Goal: Task Accomplishment & Management: Manage account settings

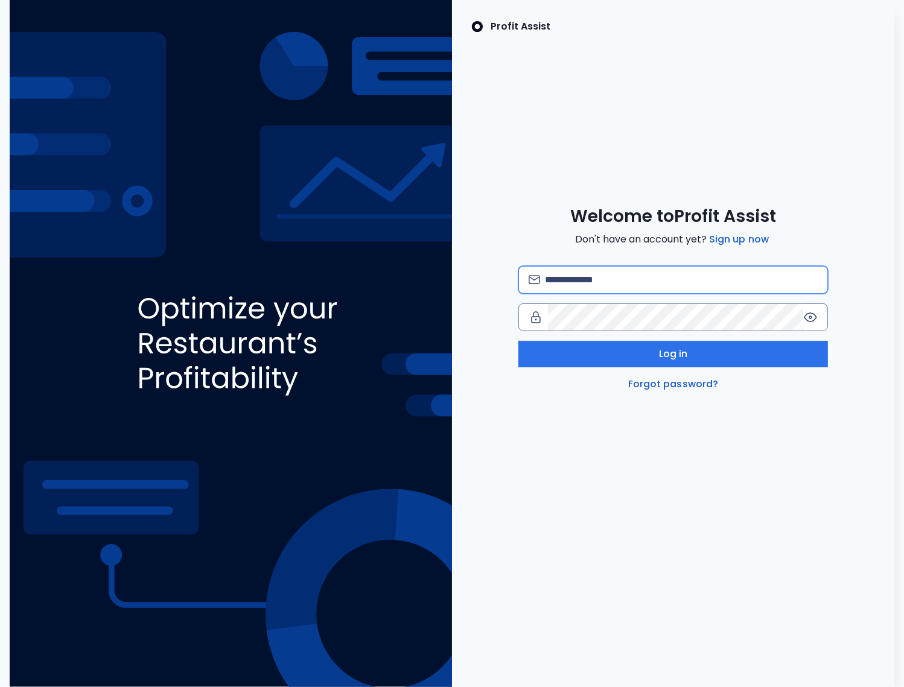
click at [551, 280] on input "email" at bounding box center [681, 280] width 273 height 27
type input "**********"
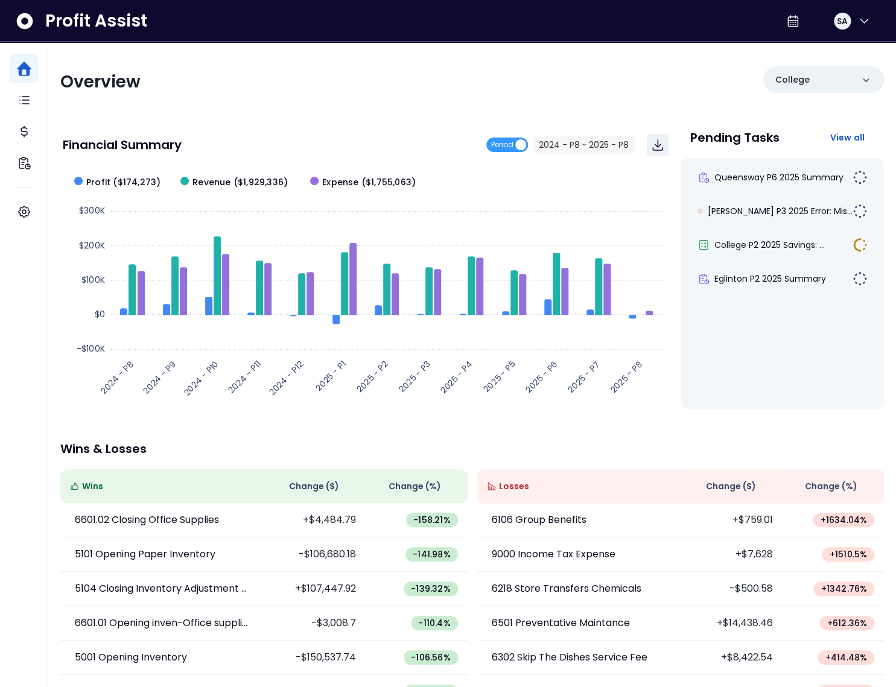
drag, startPoint x: 512, startPoint y: 60, endPoint x: 574, endPoint y: 57, distance: 62.2
click at [512, 59] on div "Overview College Financial Summary Period 2024 - P8 ~ 2025 - P8 Created with Hi…" at bounding box center [472, 399] width 848 height 714
click at [181, 80] on div "Overview" at bounding box center [262, 82] width 405 height 22
click at [516, 145] on span "Period" at bounding box center [507, 145] width 42 height 14
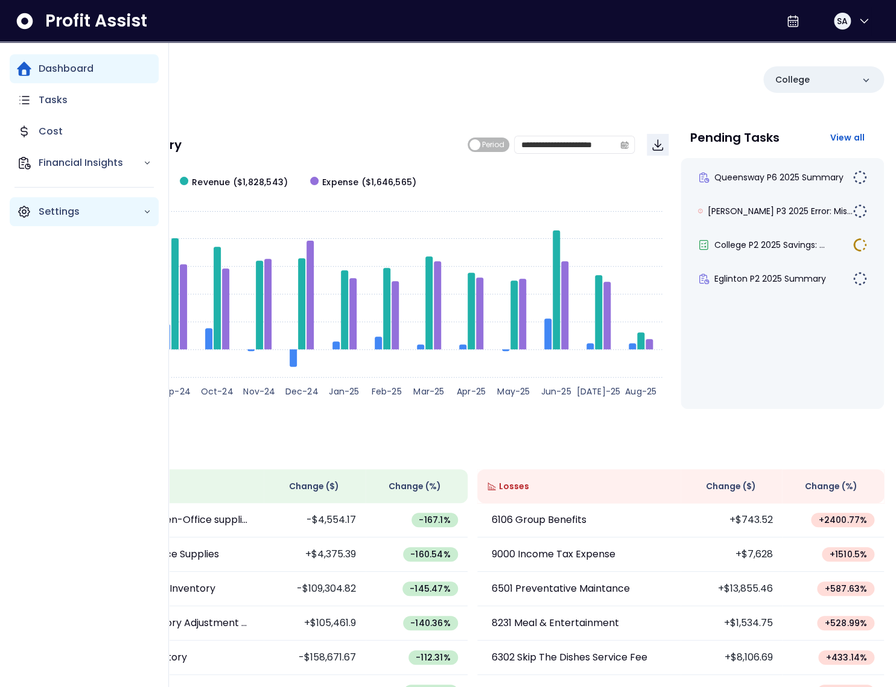
click at [27, 210] on icon "Main navigation" at bounding box center [24, 211] width 14 height 14
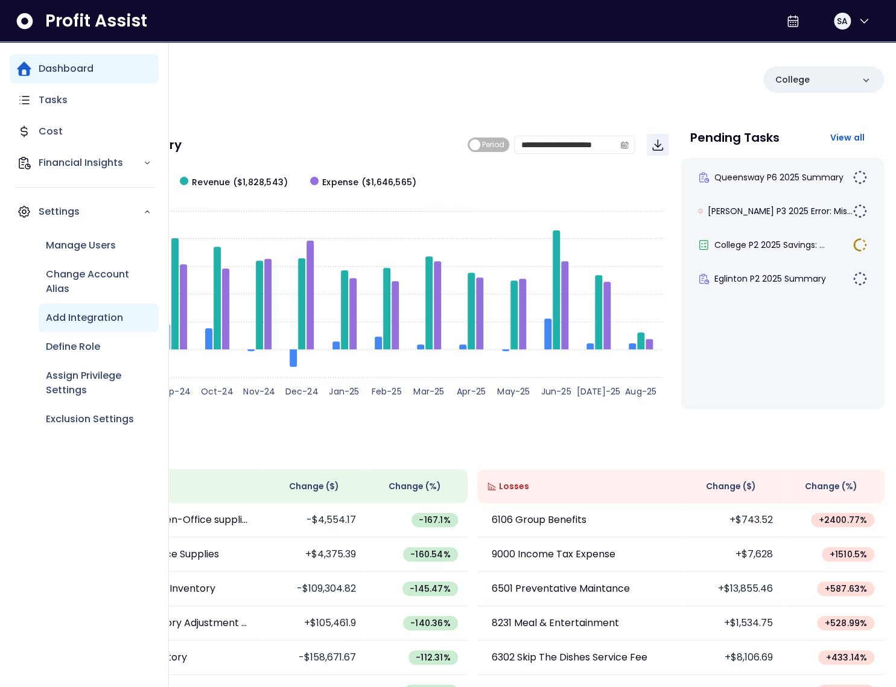
click at [94, 320] on p "Add Integration" at bounding box center [84, 318] width 77 height 14
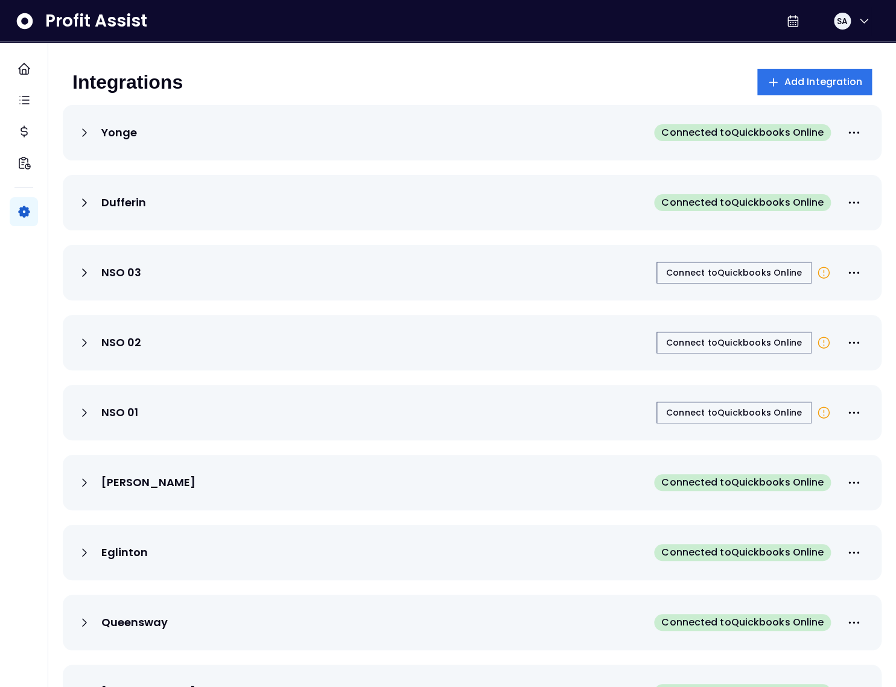
click at [610, 273] on div "NSO 03 Connect to Quickbooks Online" at bounding box center [472, 272] width 790 height 27
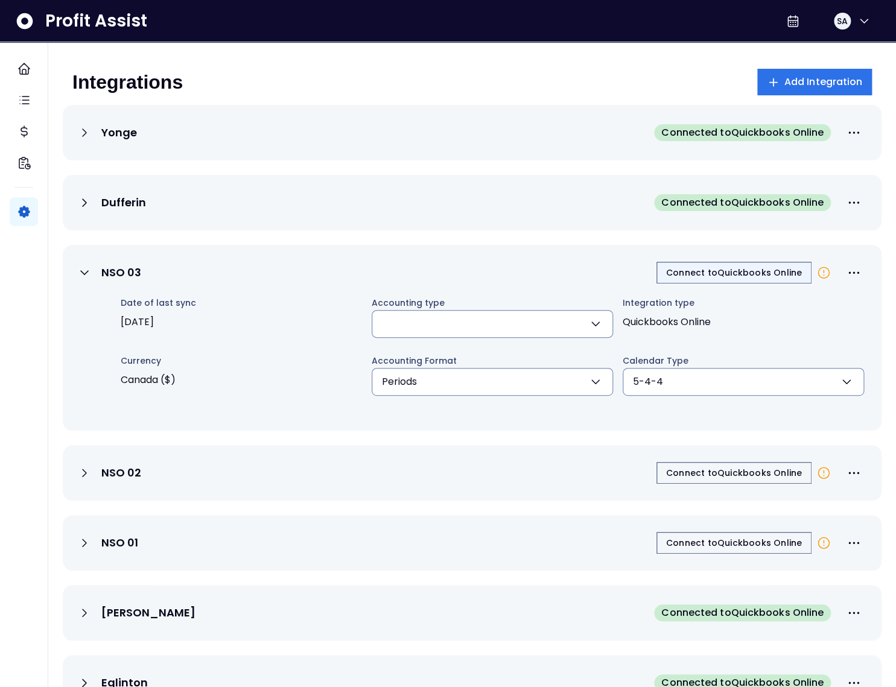
click at [724, 272] on span "Connect to Quickbooks Online" at bounding box center [734, 273] width 136 height 12
click at [278, 51] on div "Integrations Add Integration Yonge Connected to Quickbooks Online Dufferin Conn…" at bounding box center [472, 488] width 848 height 893
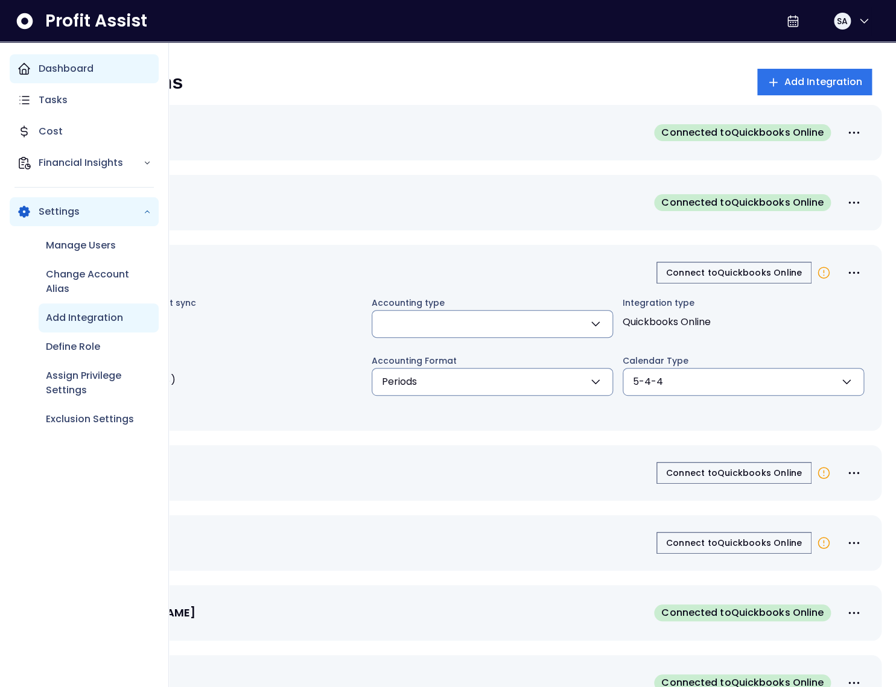
click at [27, 70] on icon "Main navigation" at bounding box center [24, 69] width 14 height 14
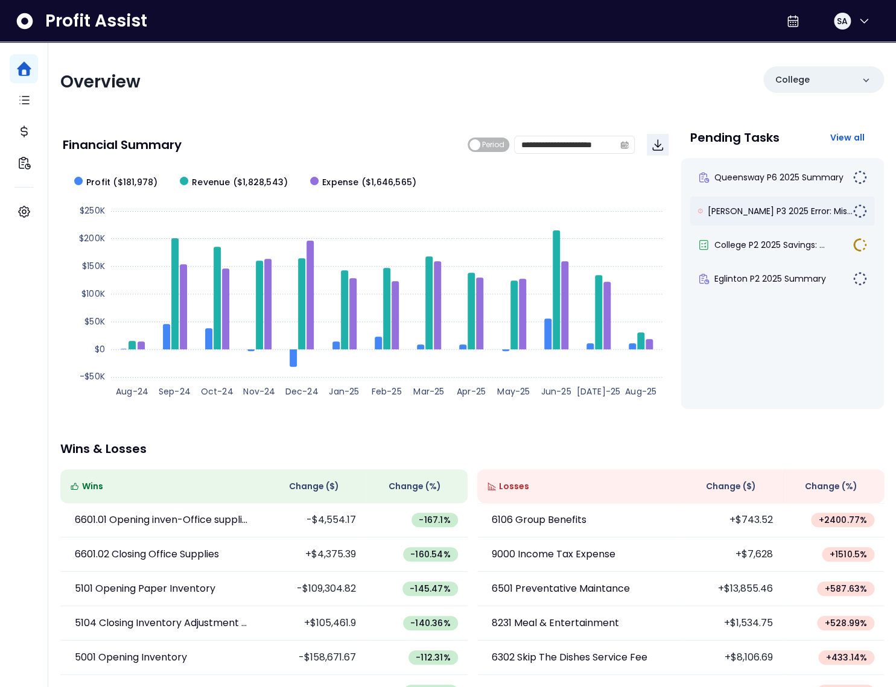
click at [778, 218] on div "Duncan P3 2025 Error: Mis..." at bounding box center [782, 211] width 184 height 29
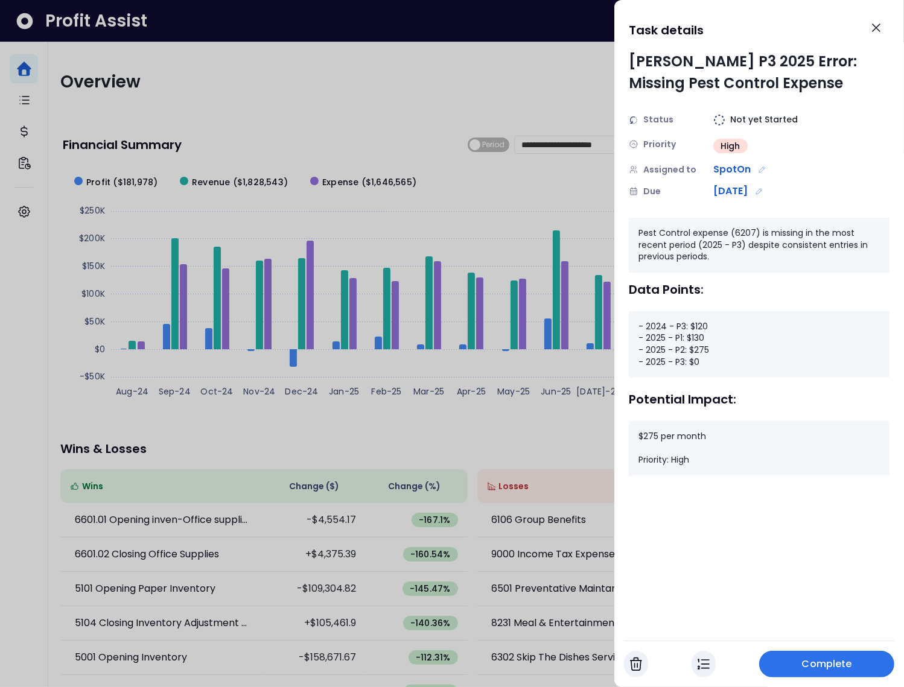
click at [541, 195] on div at bounding box center [452, 343] width 904 height 687
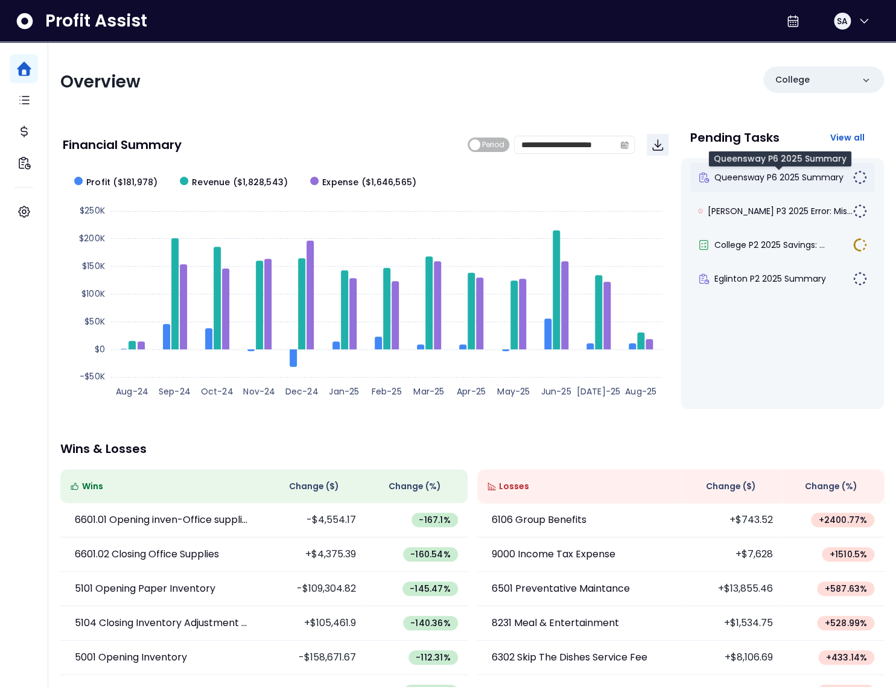
click at [739, 180] on span "Queensway P6 2025 Summary" at bounding box center [778, 177] width 129 height 12
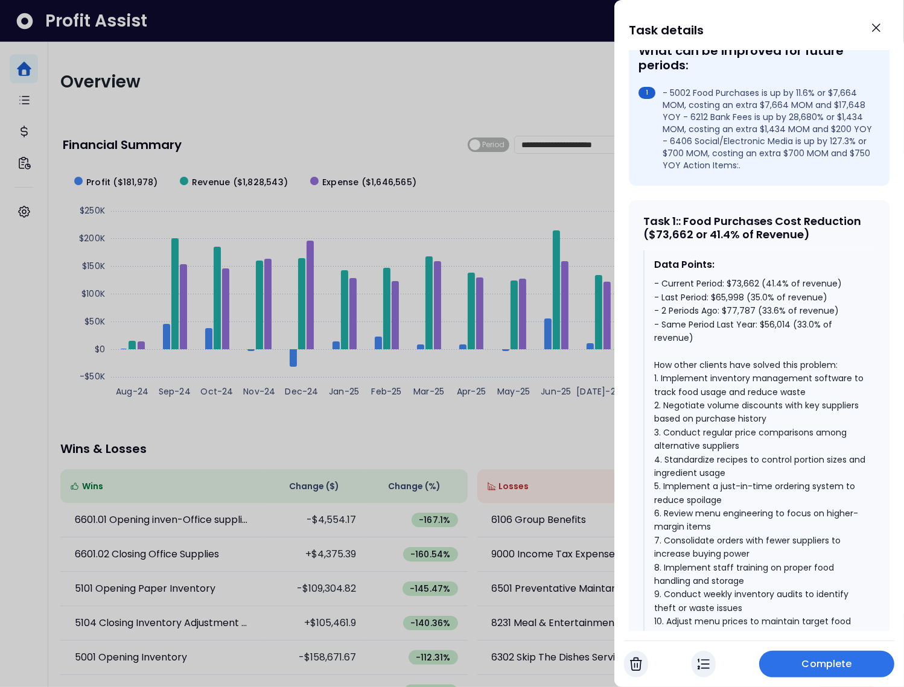
scroll to position [456, 0]
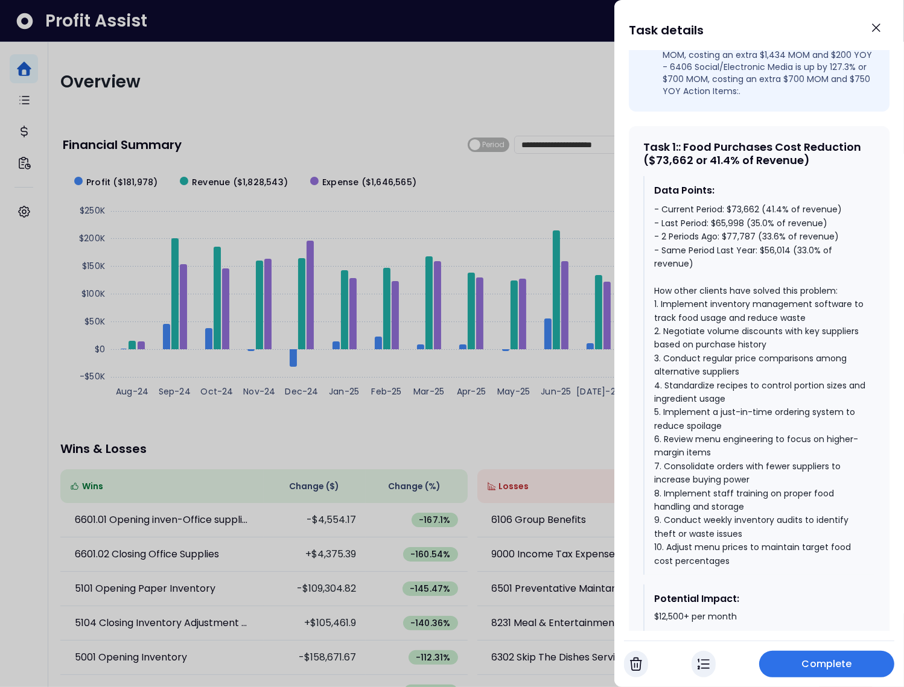
click at [768, 251] on div "- Current Period: $73,662 (41.4% of revenue) - Last Period: $65,998 (35.0% of r…" at bounding box center [759, 385] width 211 height 365
click at [761, 236] on div "- Current Period: $73,662 (41.4% of revenue) - Last Period: $65,998 (35.0% of r…" at bounding box center [759, 385] width 211 height 365
click at [772, 221] on div "- Current Period: $73,662 (41.4% of revenue) - Last Period: $65,998 (35.0% of r…" at bounding box center [759, 385] width 211 height 365
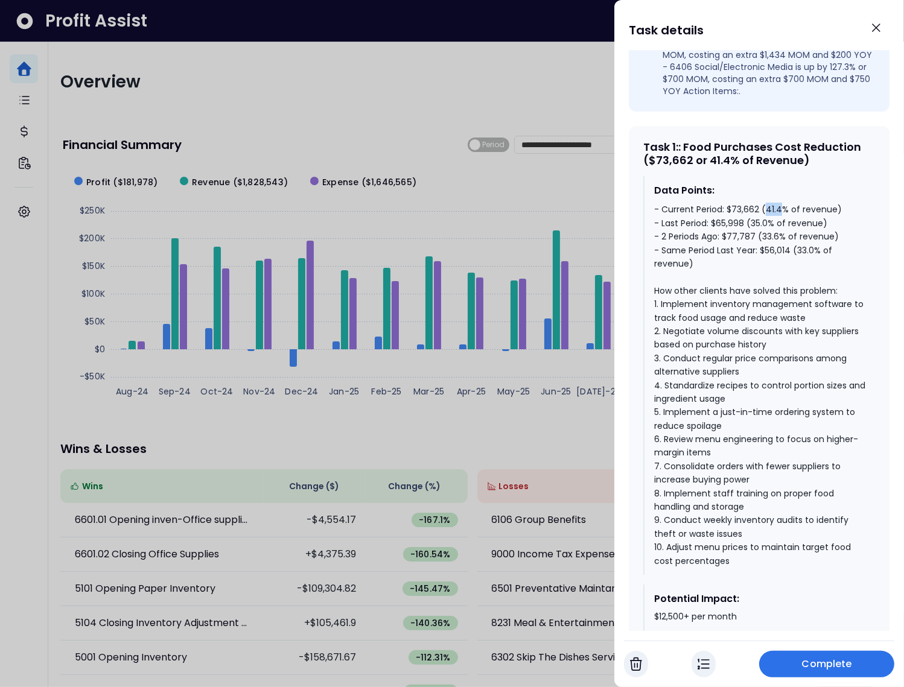
click at [772, 221] on div "- Current Period: $73,662 (41.4% of revenue) - Last Period: $65,998 (35.0% of r…" at bounding box center [759, 385] width 211 height 365
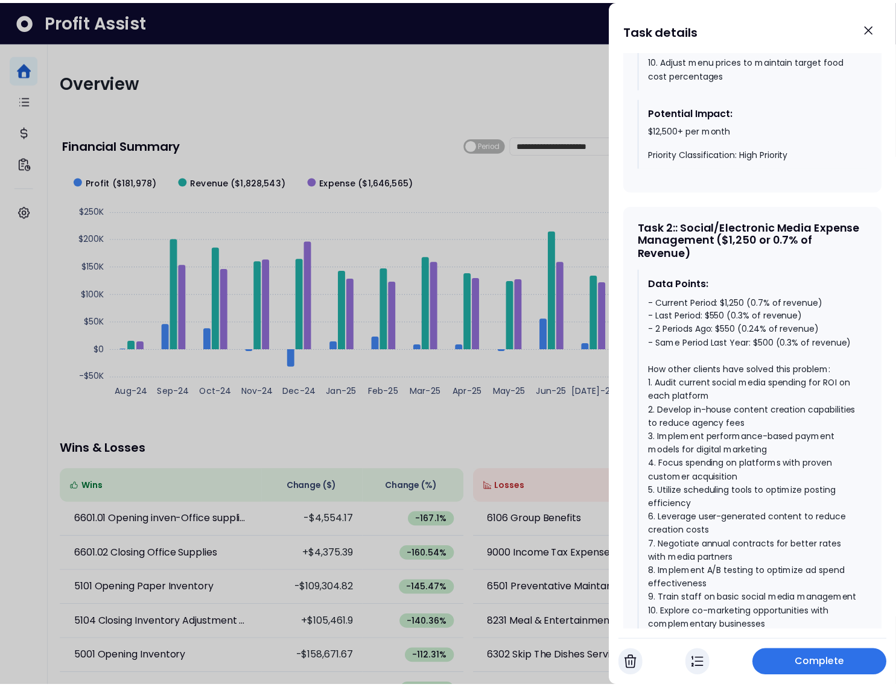
scroll to position [952, 0]
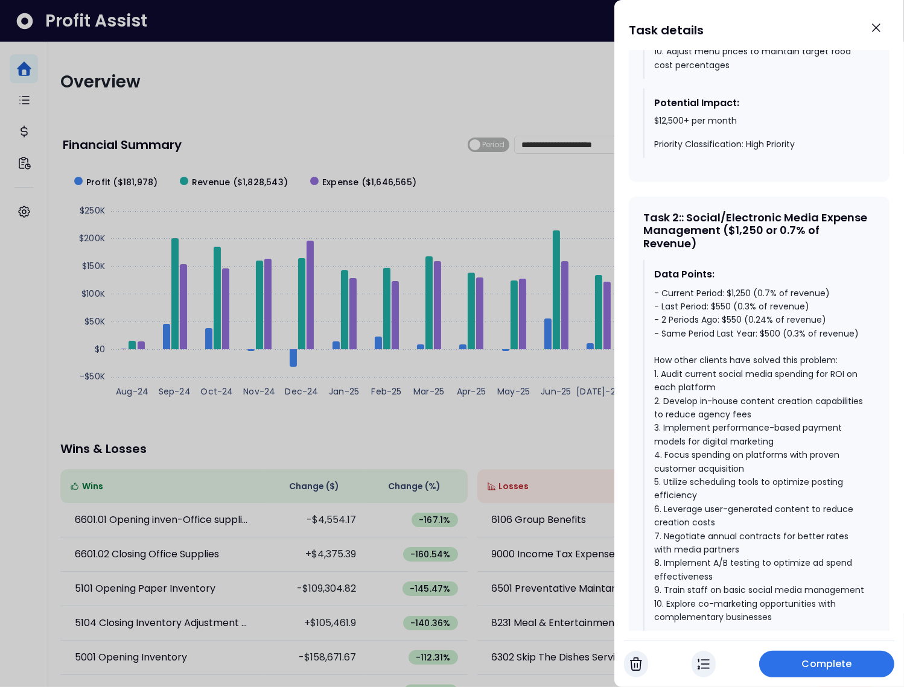
click at [770, 345] on div "- Current Period: $1,250 (0.7% of revenue) - Last Period: $550 (0.3% of revenue…" at bounding box center [759, 456] width 211 height 338
click at [737, 332] on div "- Current Period: $1,250 (0.7% of revenue) - Last Period: $550 (0.3% of revenue…" at bounding box center [759, 456] width 211 height 338
click at [740, 305] on div "- Current Period: $1,250 (0.7% of revenue) - Last Period: $550 (0.3% of revenue…" at bounding box center [759, 456] width 211 height 338
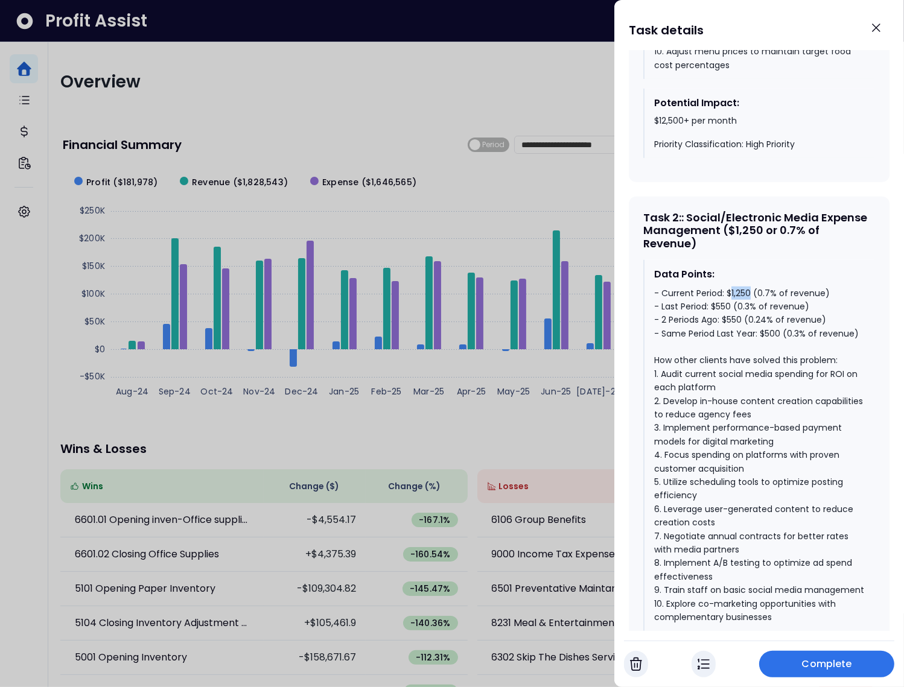
click at [740, 305] on div "- Current Period: $1,250 (0.7% of revenue) - Last Period: $550 (0.3% of revenue…" at bounding box center [759, 456] width 211 height 338
click at [876, 27] on icon "Close" at bounding box center [875, 27] width 7 height 7
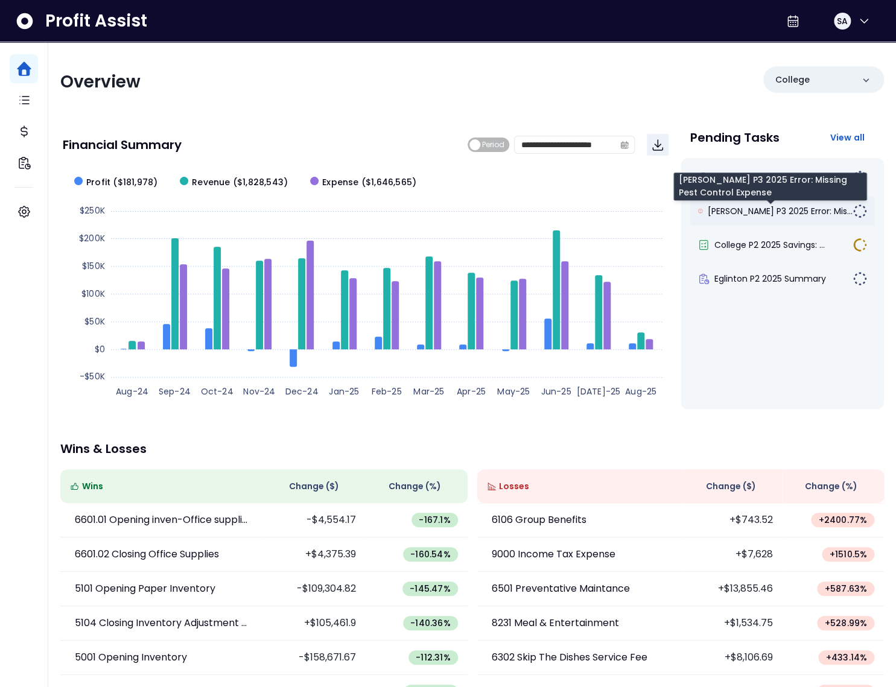
click at [761, 213] on span "Duncan P3 2025 Error: Mis..." at bounding box center [780, 211] width 145 height 12
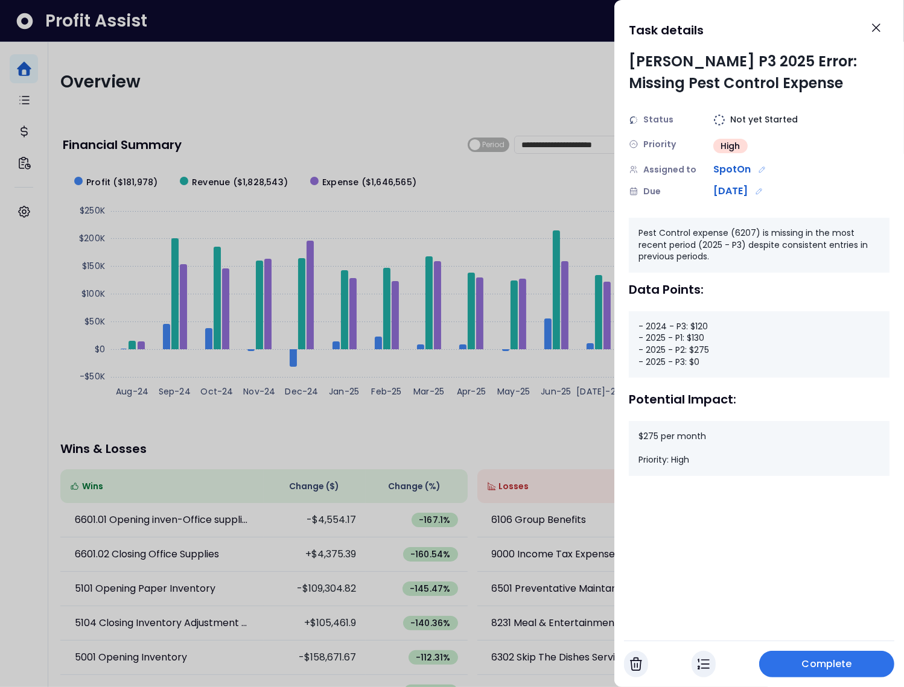
click at [463, 124] on div at bounding box center [452, 343] width 904 height 687
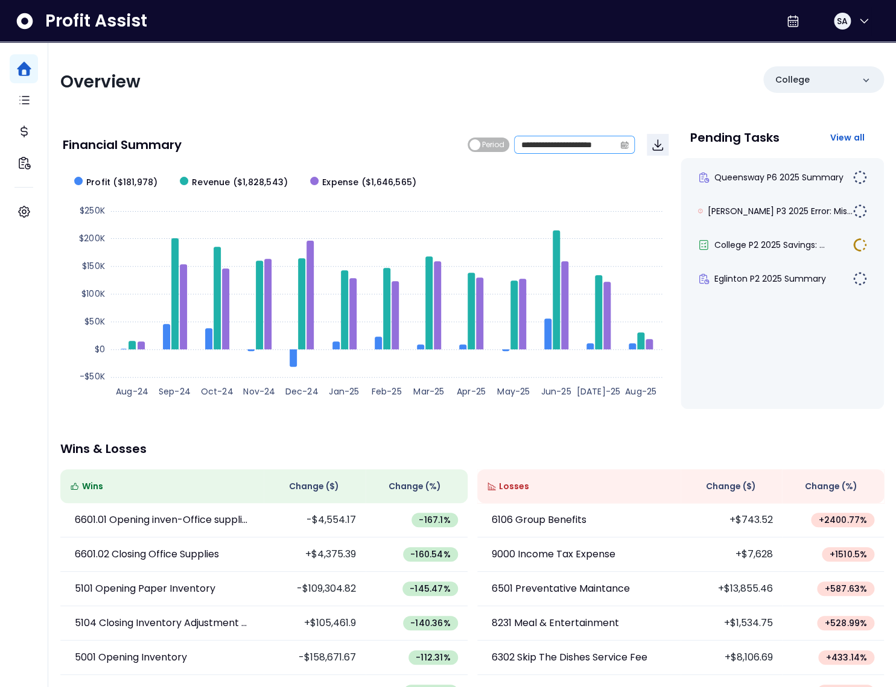
click at [619, 148] on span at bounding box center [624, 144] width 19 height 17
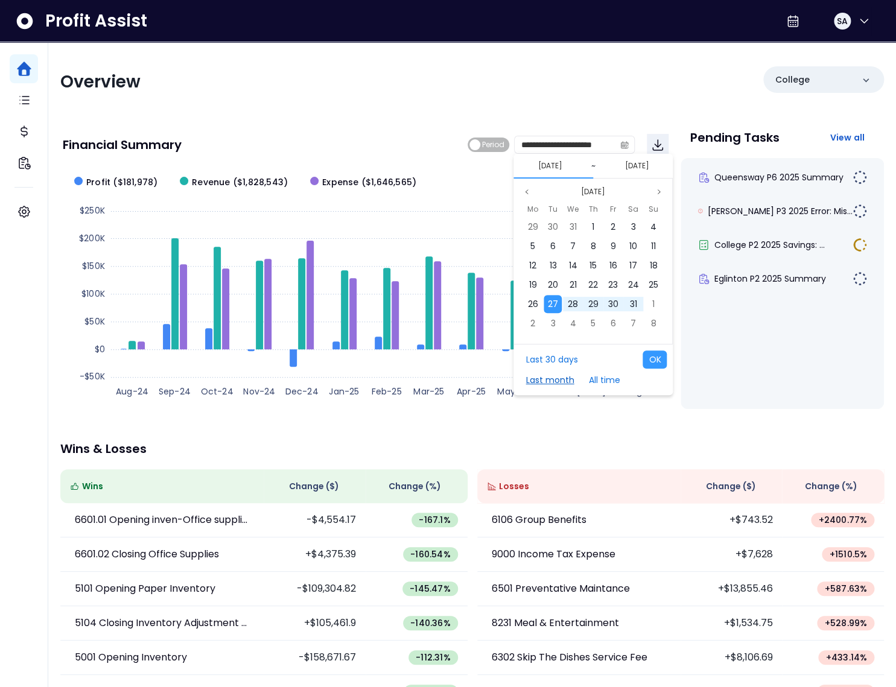
click at [555, 374] on button "Last month" at bounding box center [549, 380] width 60 height 18
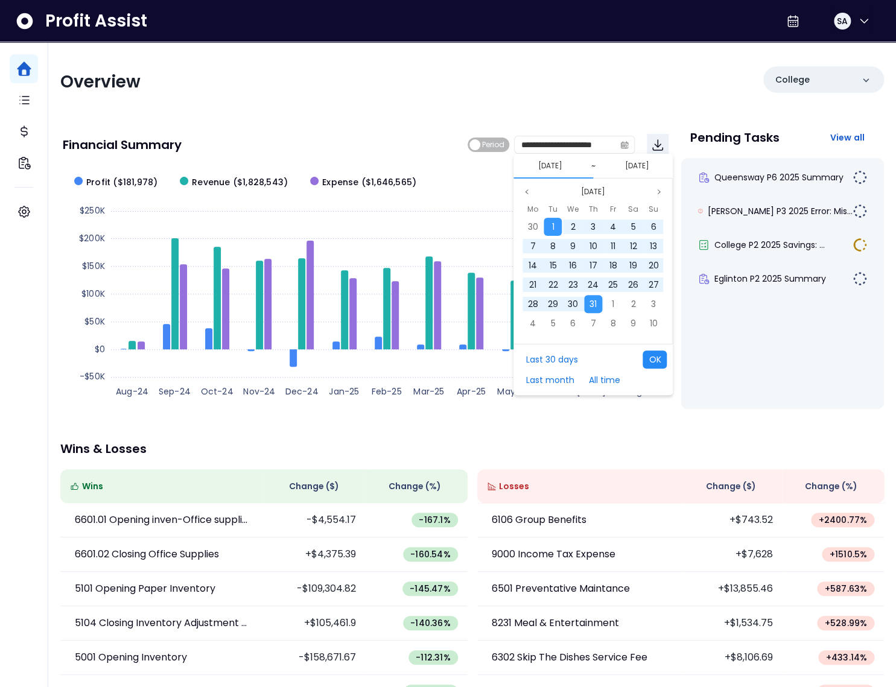
click at [664, 360] on button "OK" at bounding box center [654, 359] width 24 height 18
type input "**********"
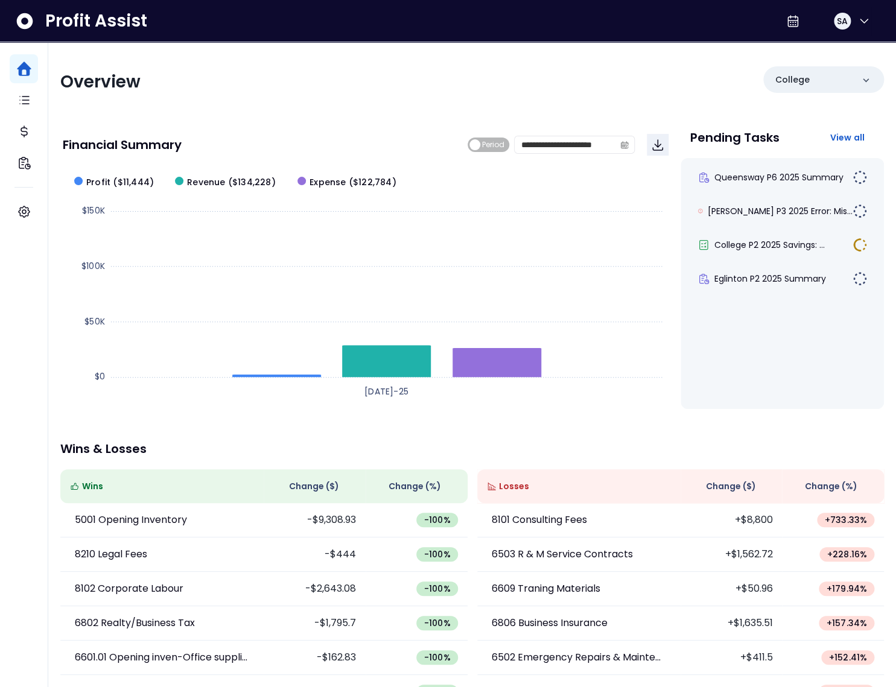
click at [743, 477] on th "Change ( $ )" at bounding box center [731, 486] width 102 height 34
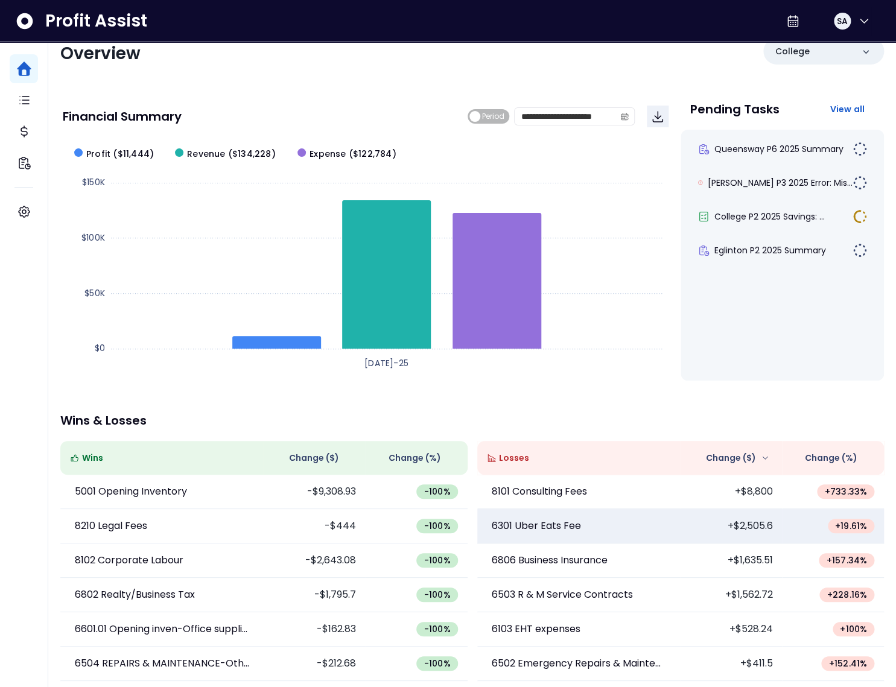
scroll to position [69, 0]
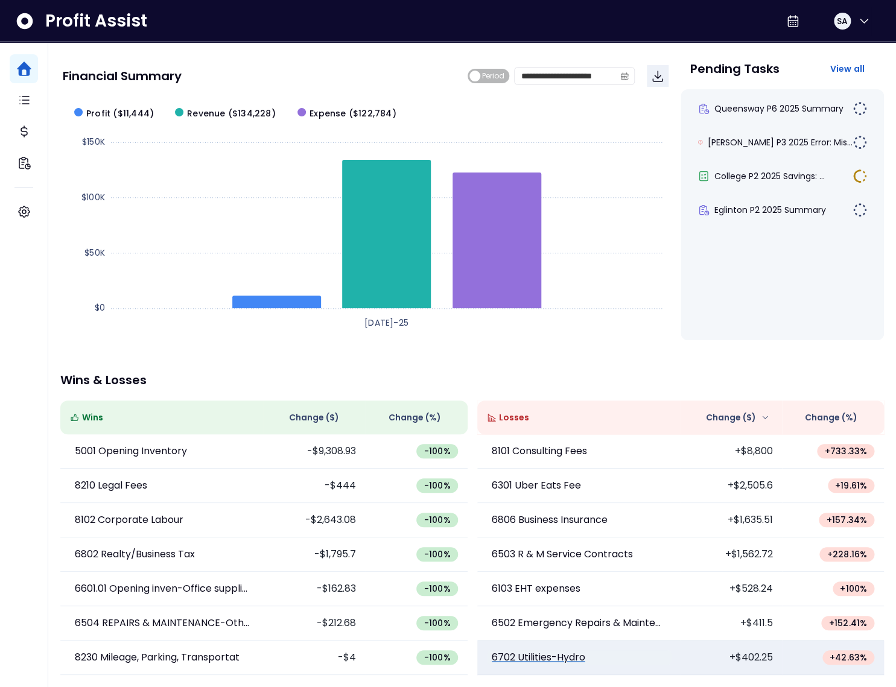
click at [573, 661] on p "6702 Utilities-Hydro" at bounding box center [538, 657] width 93 height 14
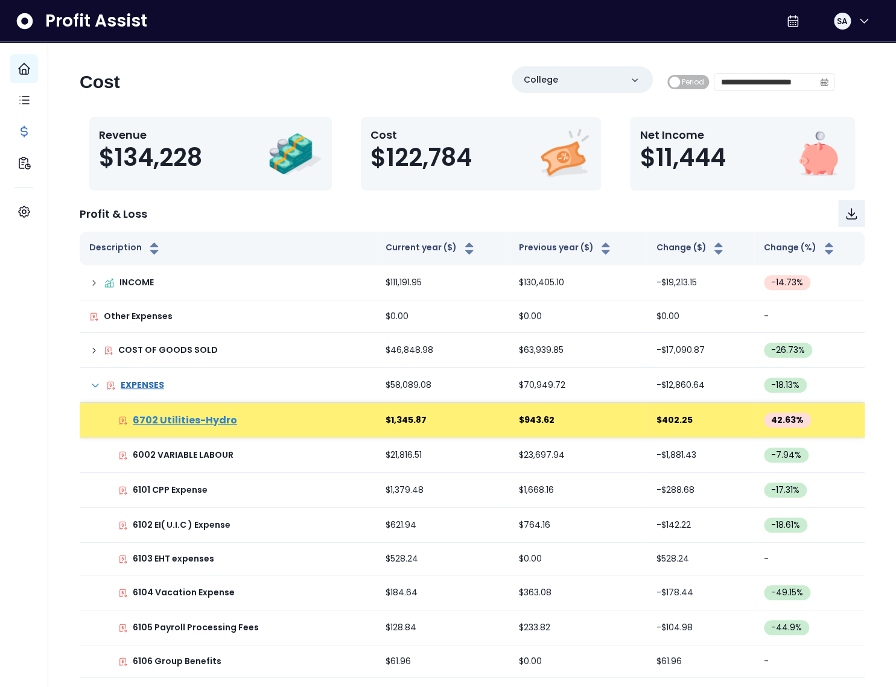
click at [209, 413] on p "6702 Utilities-Hydro" at bounding box center [185, 420] width 104 height 14
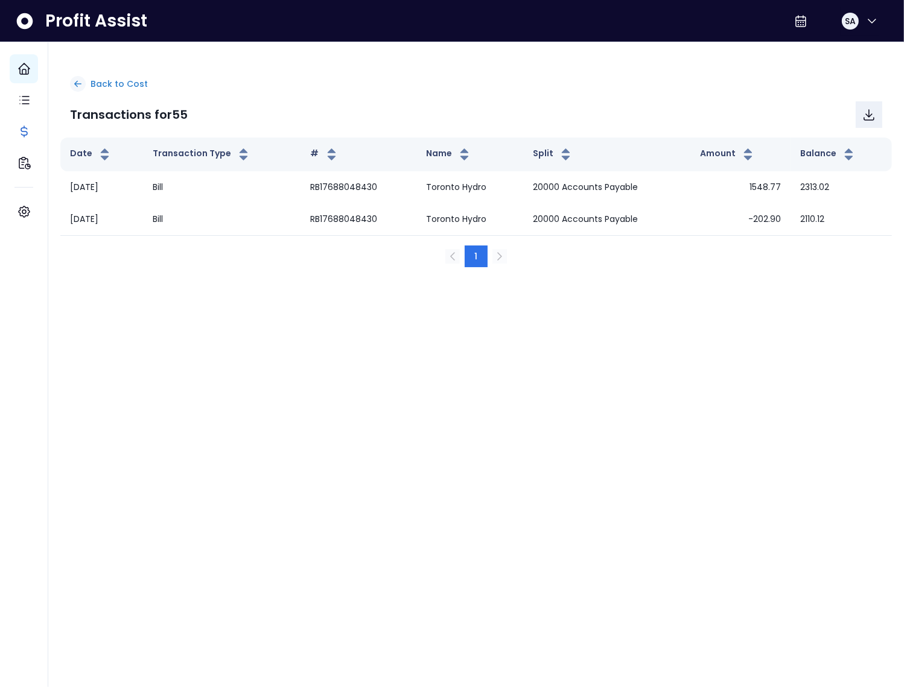
click at [117, 87] on p "Back to Cost" at bounding box center [118, 84] width 57 height 13
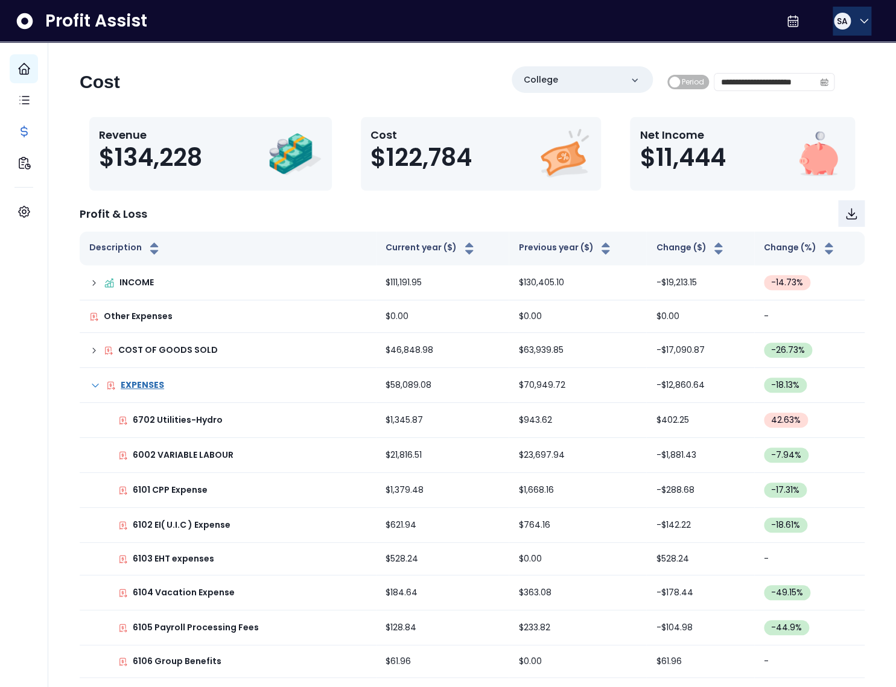
click at [844, 21] on div "SA" at bounding box center [842, 21] width 17 height 17
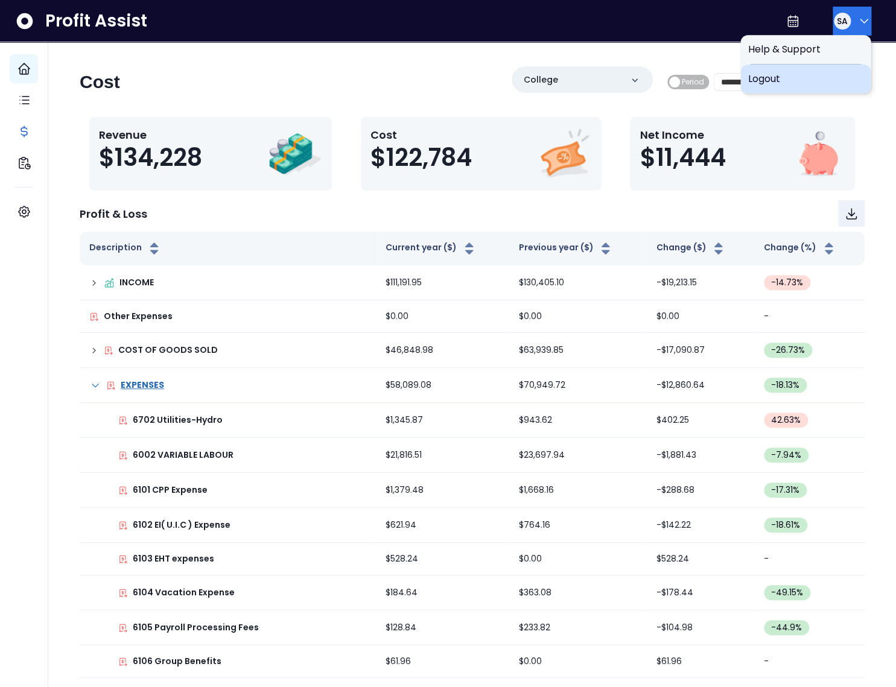
click at [814, 70] on div "Logout" at bounding box center [805, 79] width 130 height 29
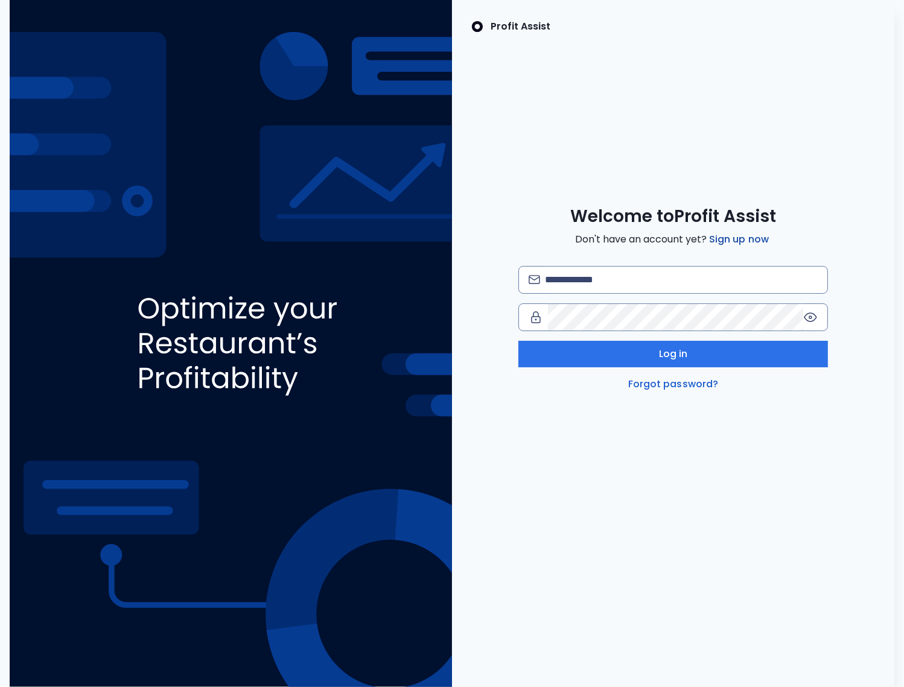
click at [739, 234] on link "Sign up now" at bounding box center [738, 239] width 65 height 14
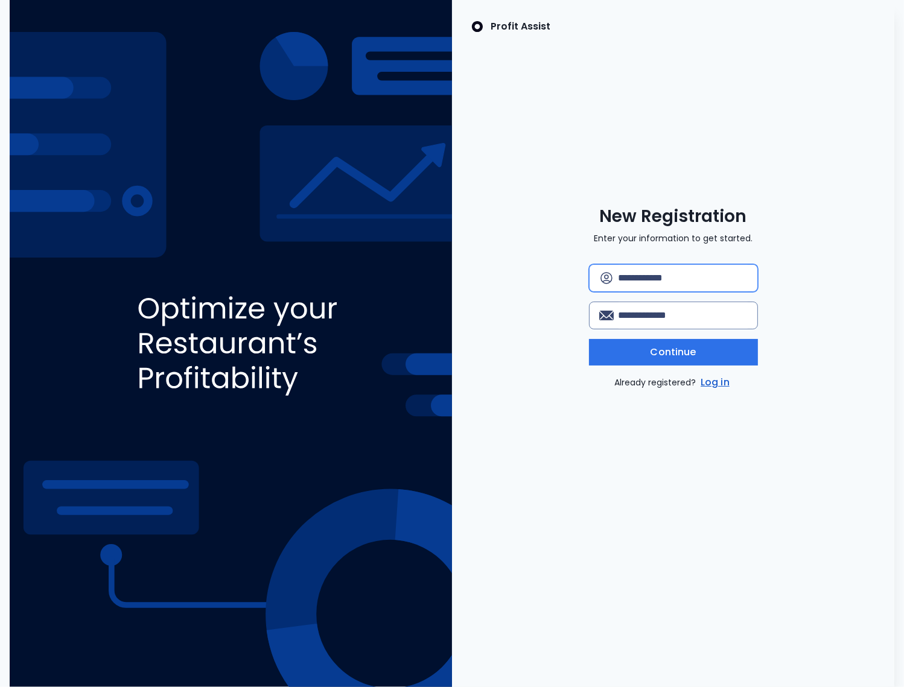
click at [654, 281] on input "text" at bounding box center [682, 278] width 129 height 27
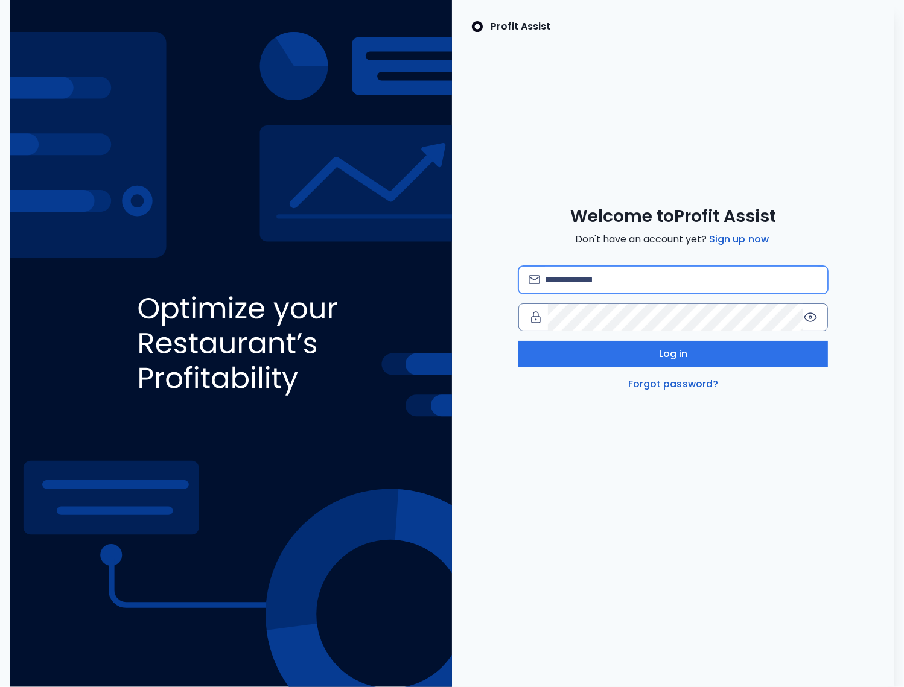
click at [592, 277] on input "email" at bounding box center [681, 280] width 273 height 27
type input "**********"
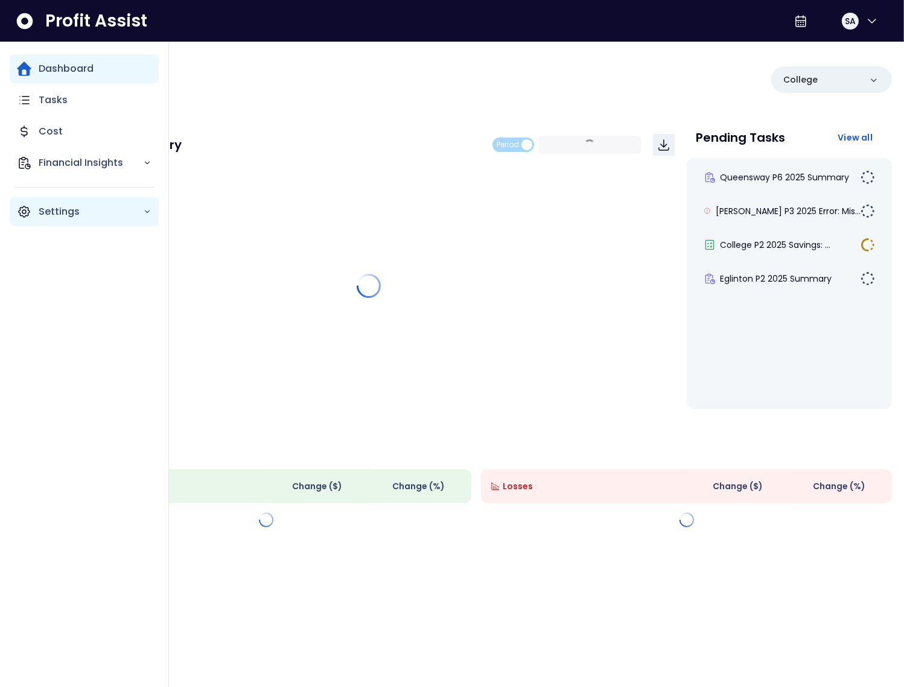
click at [34, 216] on div "Settings" at bounding box center [84, 211] width 149 height 29
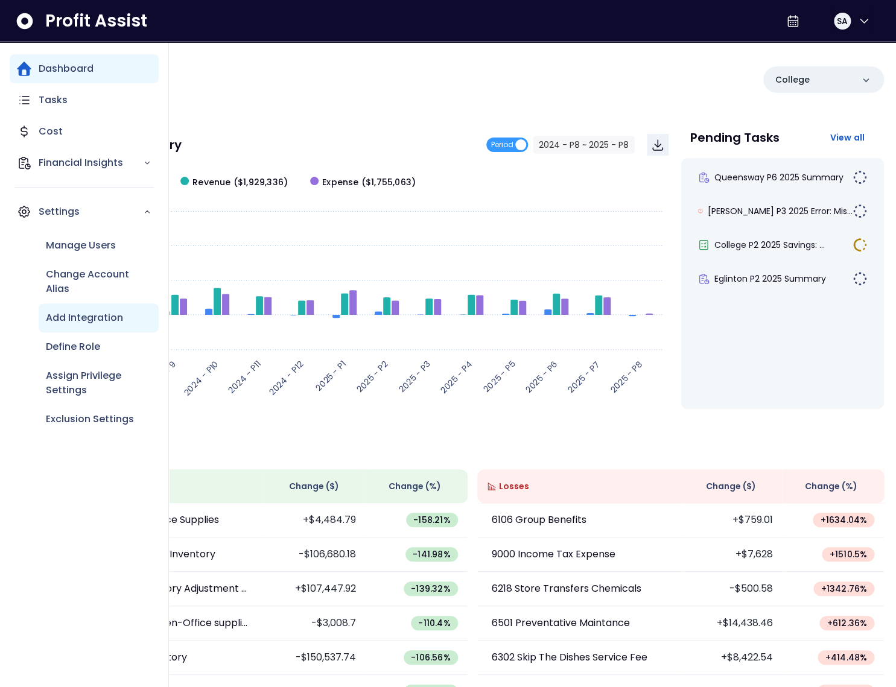
click at [92, 318] on p "Add Integration" at bounding box center [84, 318] width 77 height 14
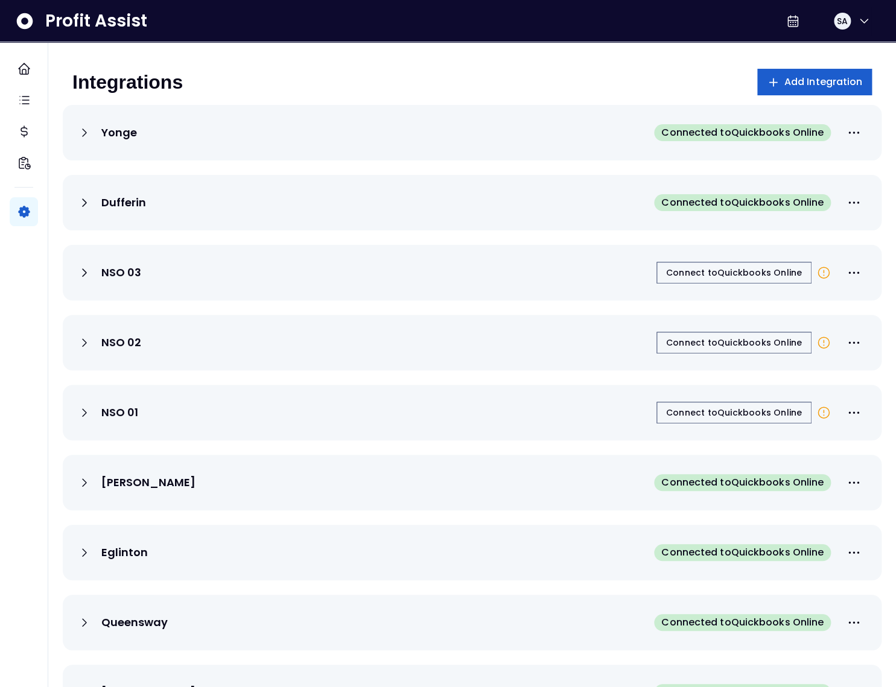
click at [825, 83] on span "Add Integration" at bounding box center [823, 82] width 78 height 14
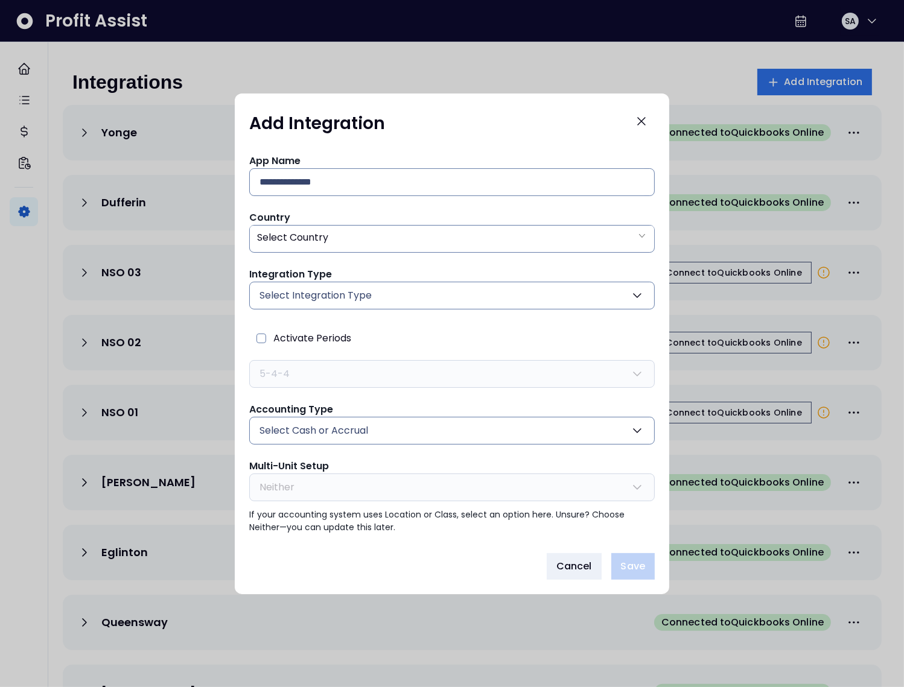
click at [329, 434] on span "Select Cash or Accrual" at bounding box center [313, 430] width 109 height 14
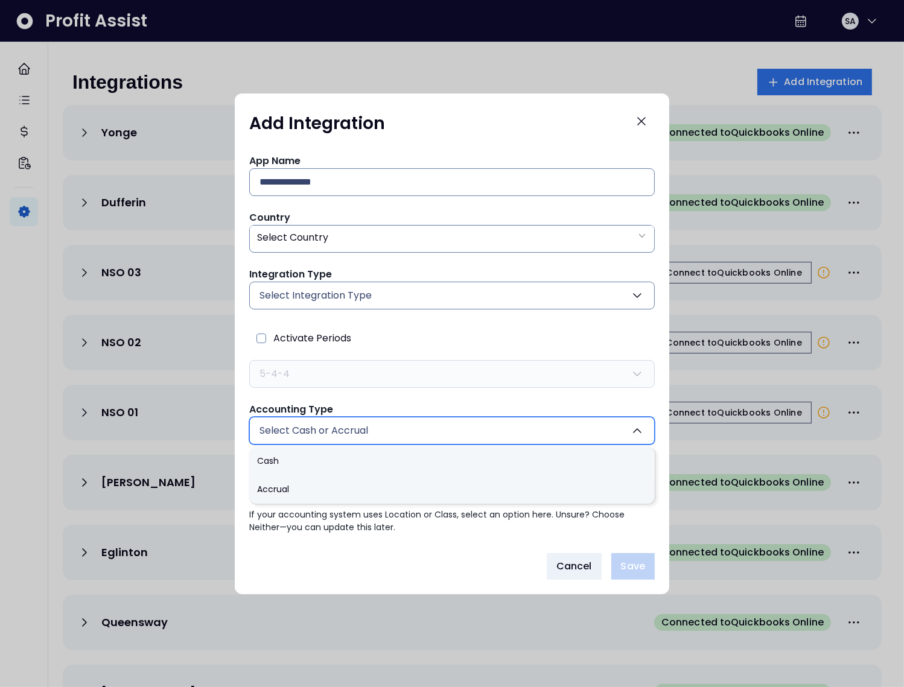
click at [331, 433] on span "Select Cash or Accrual" at bounding box center [313, 430] width 109 height 14
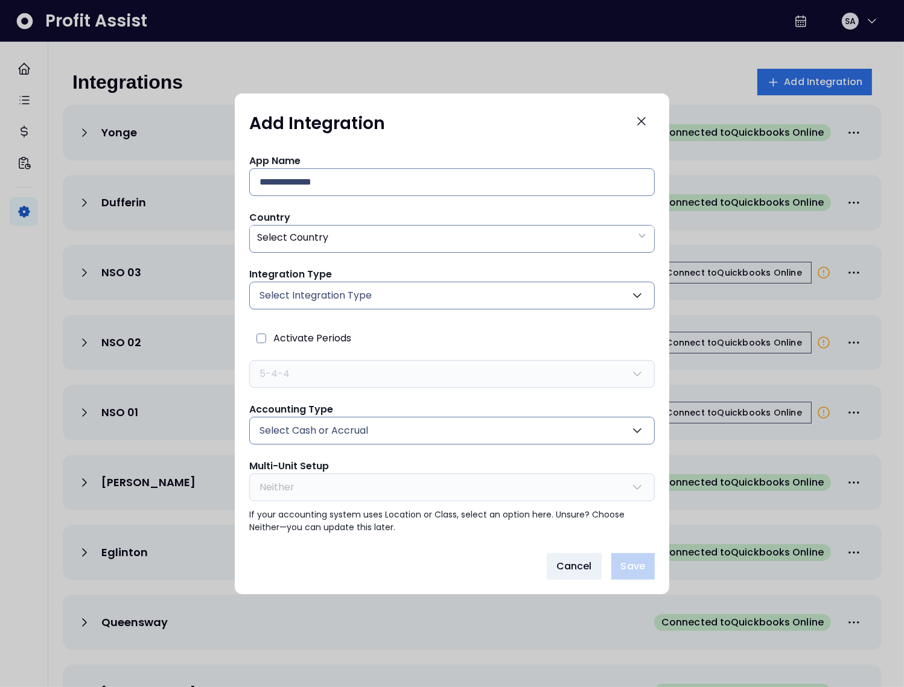
click at [334, 433] on span "Select Cash or Accrual" at bounding box center [313, 430] width 109 height 14
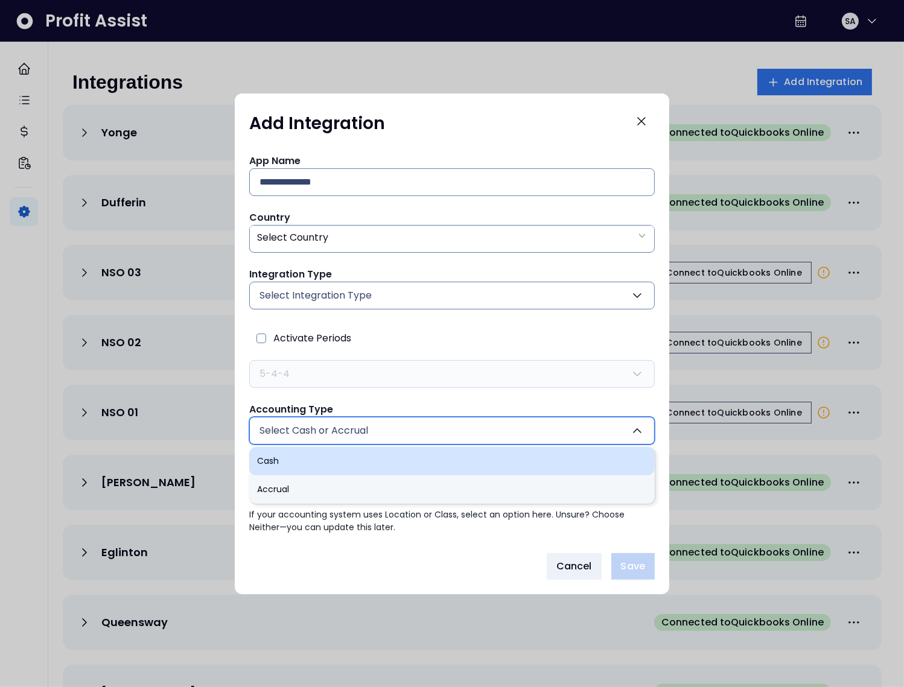
click at [321, 467] on li "Cash" at bounding box center [451, 461] width 405 height 28
type input "****"
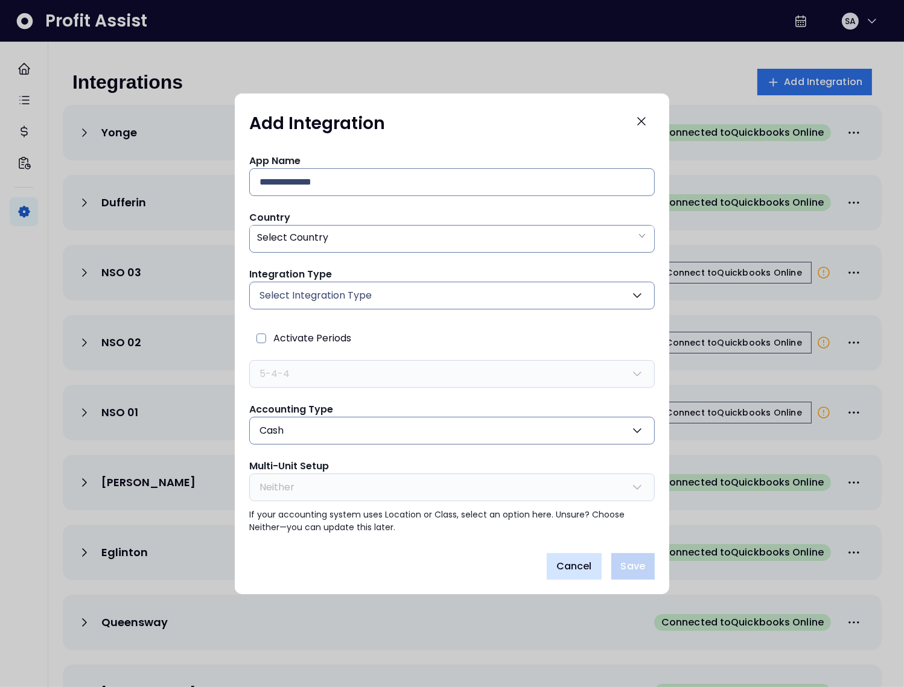
click at [577, 572] on span "Cancel" at bounding box center [574, 566] width 36 height 14
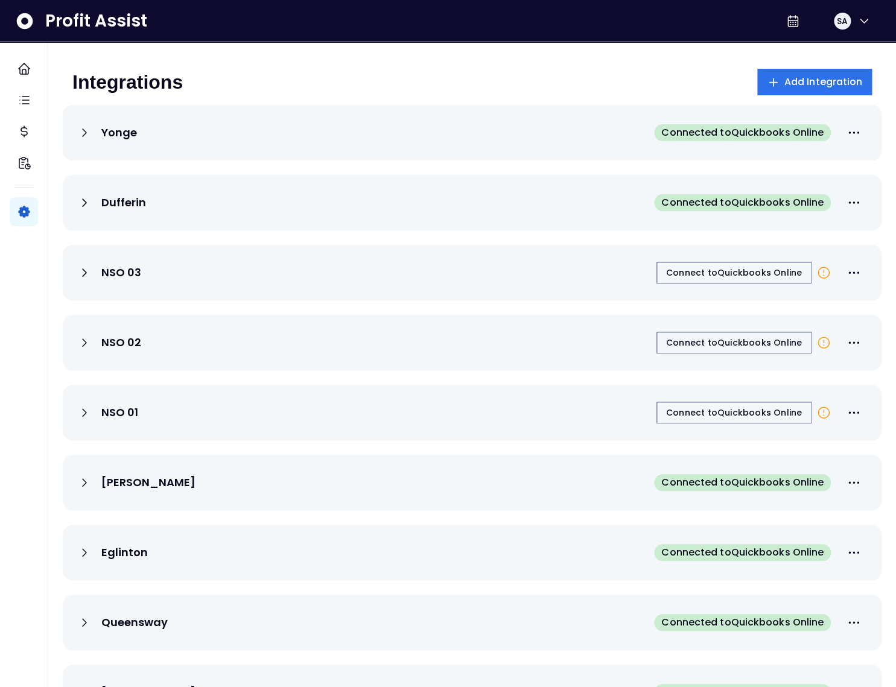
click at [452, 76] on div "Integrations Add Integration" at bounding box center [471, 82] width 799 height 27
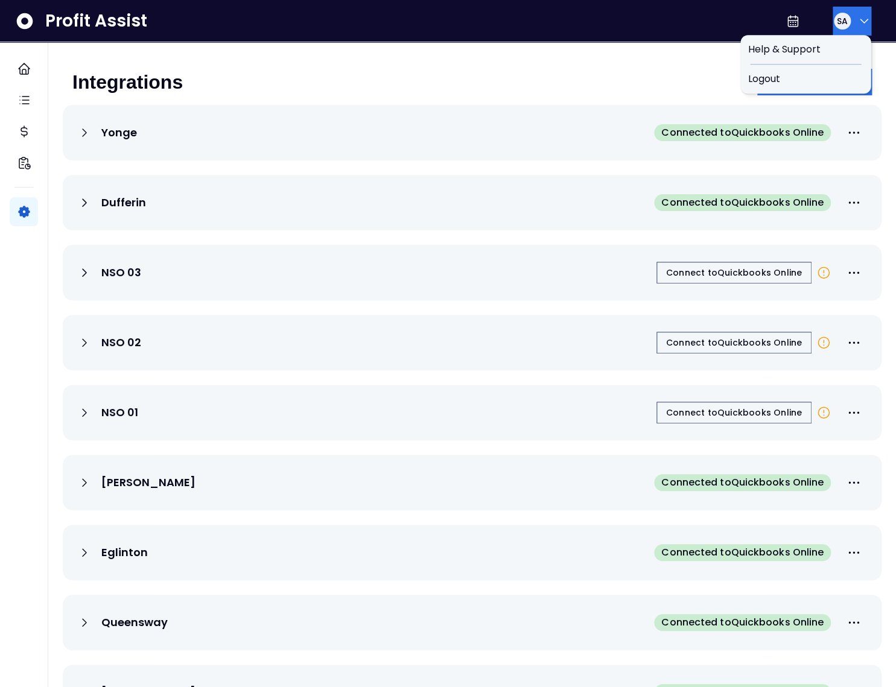
click at [840, 22] on span "SA" at bounding box center [842, 21] width 11 height 12
click at [823, 71] on div "Logout" at bounding box center [805, 79] width 130 height 29
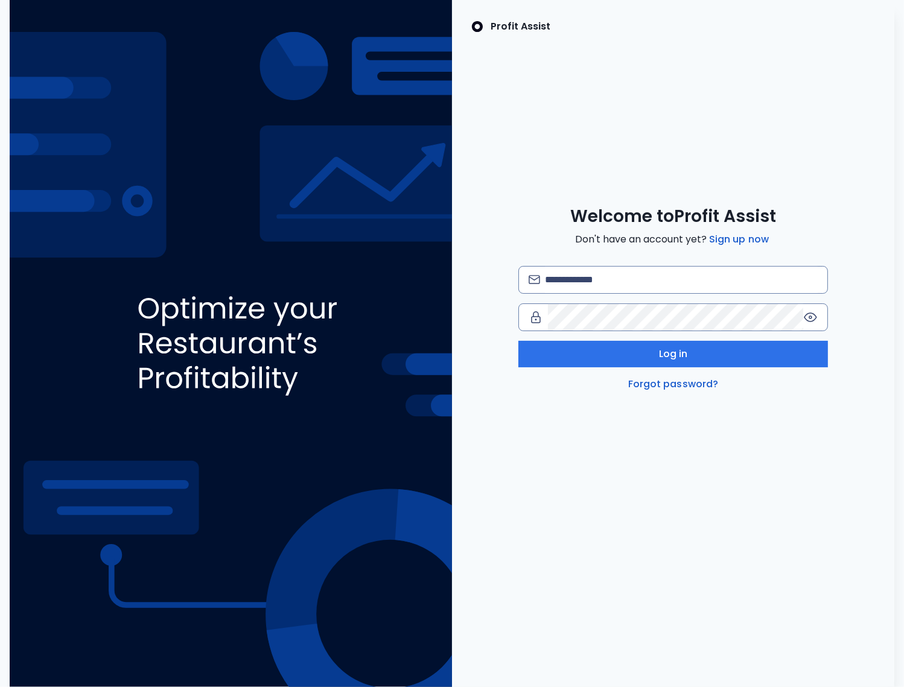
click at [577, 293] on div at bounding box center [672, 280] width 309 height 28
click at [568, 280] on input "email" at bounding box center [681, 280] width 273 height 27
type input "**********"
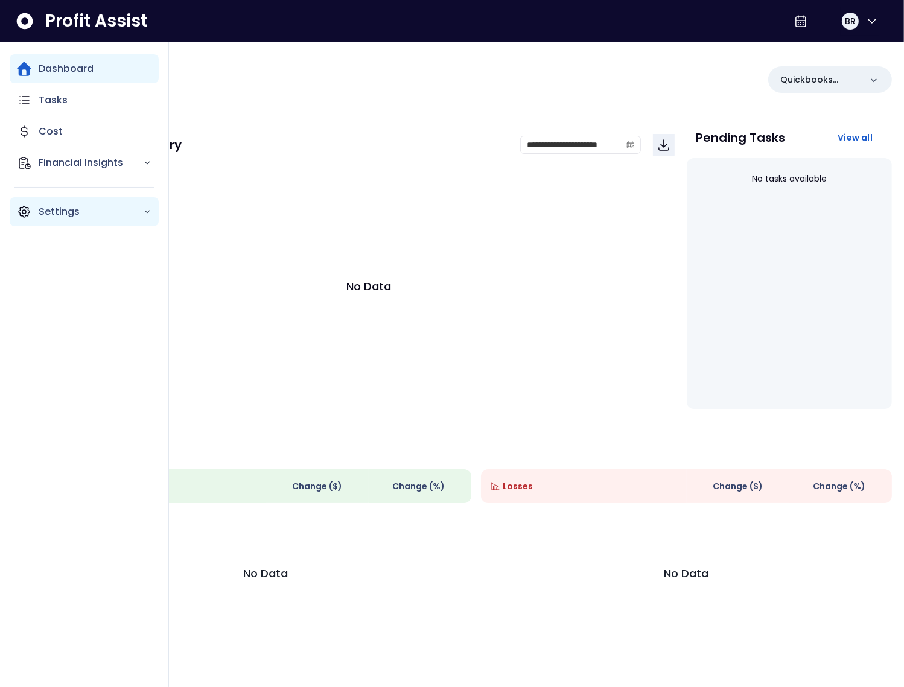
click at [28, 208] on icon "Main navigation" at bounding box center [24, 211] width 11 height 11
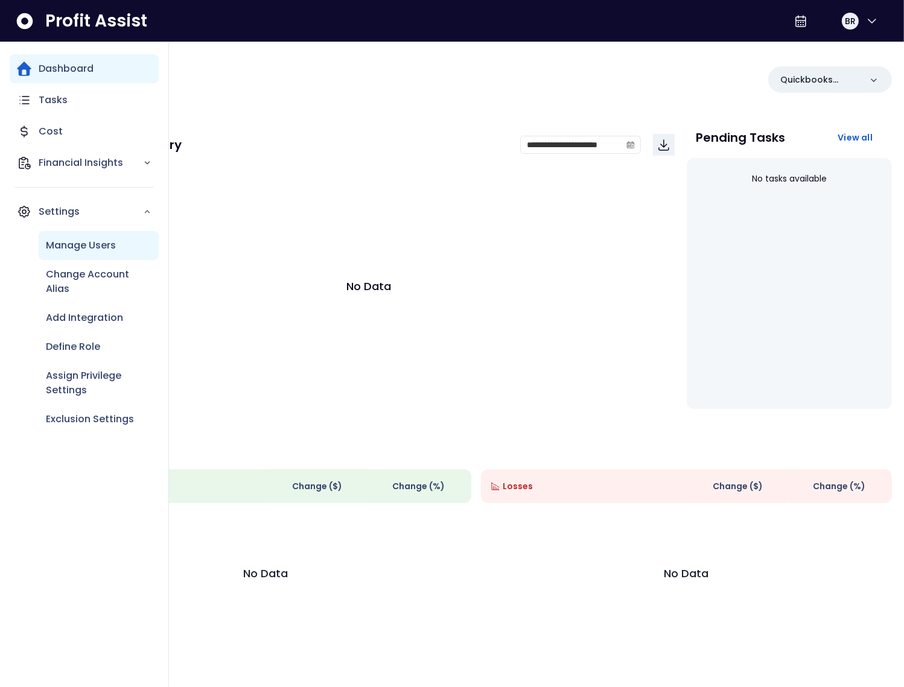
click at [83, 246] on p "Manage Users" at bounding box center [81, 245] width 70 height 14
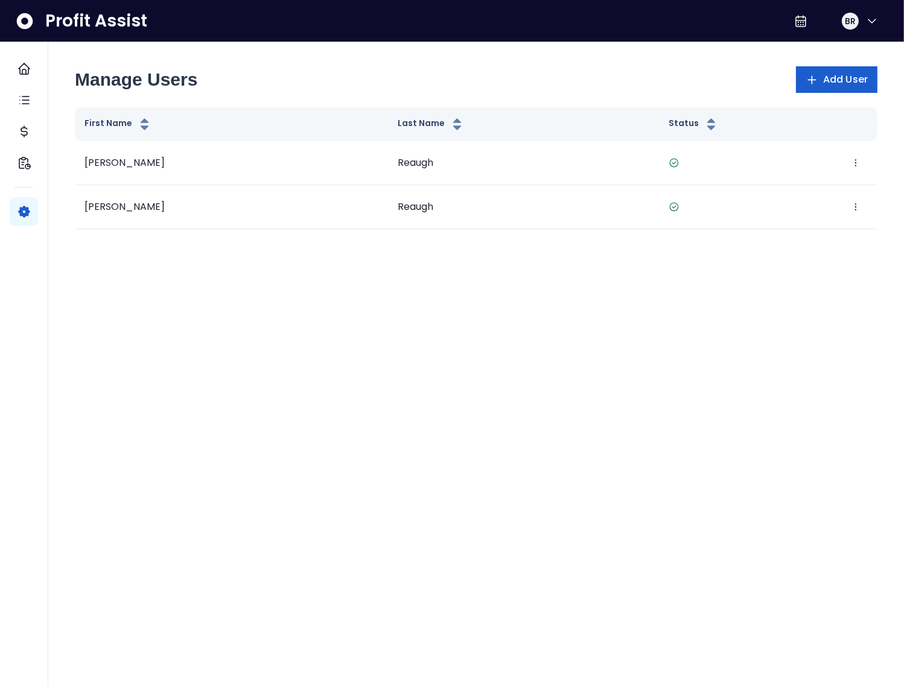
click at [830, 82] on span "Add User" at bounding box center [845, 79] width 45 height 14
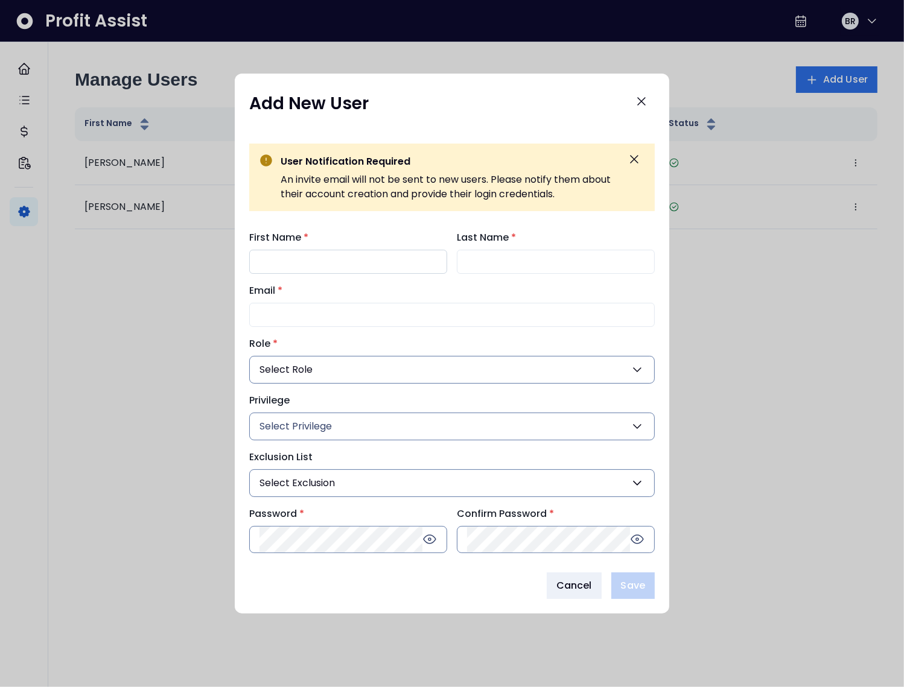
click at [330, 261] on input "First Name *" at bounding box center [348, 262] width 198 height 24
type input "***"
type input "*****"
paste input "**********"
type input "**********"
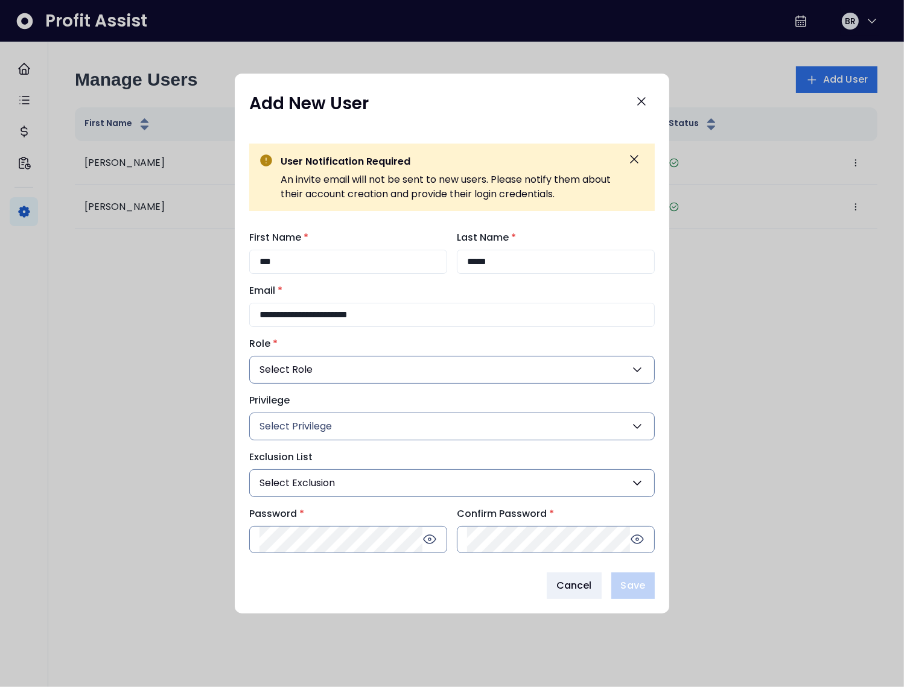
click at [312, 373] on button "Select Role" at bounding box center [451, 370] width 405 height 28
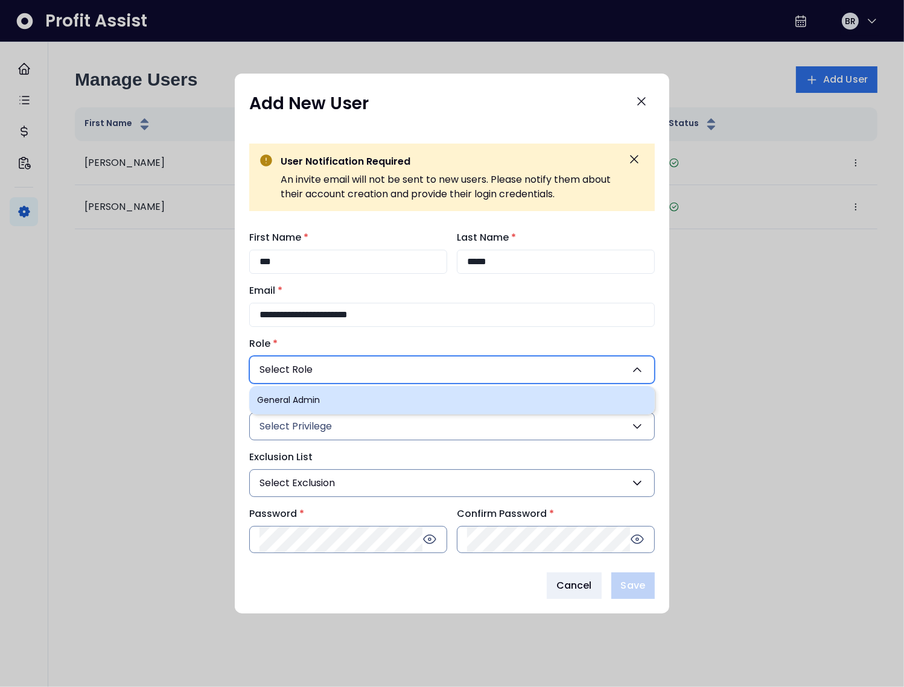
click at [308, 401] on li "General Admin" at bounding box center [451, 400] width 405 height 28
type input "***"
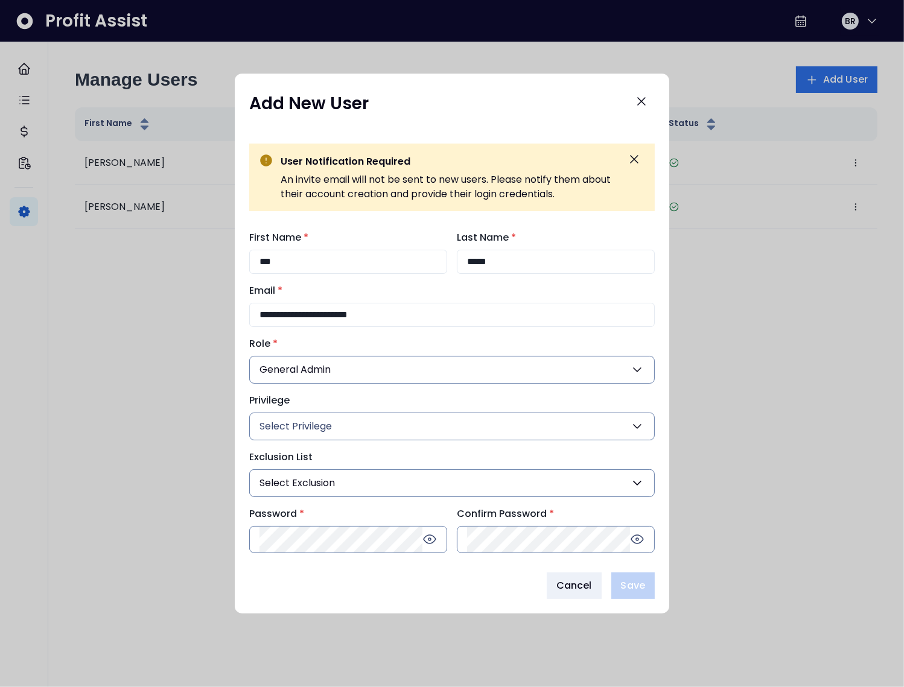
click at [316, 439] on button "Select Privilege" at bounding box center [451, 427] width 405 height 28
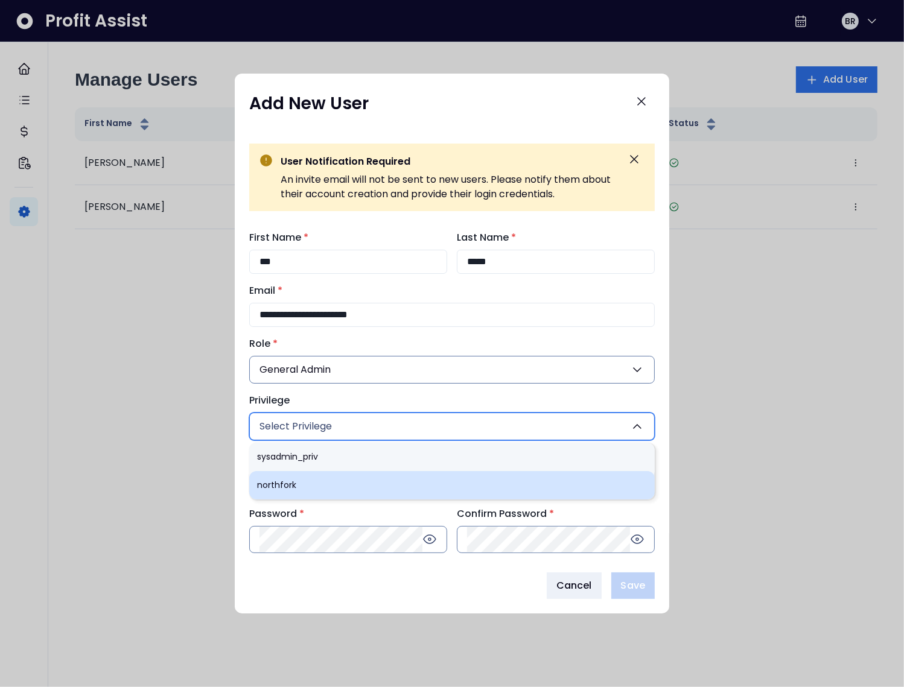
click at [303, 480] on li "northfork" at bounding box center [451, 485] width 405 height 28
type input "***"
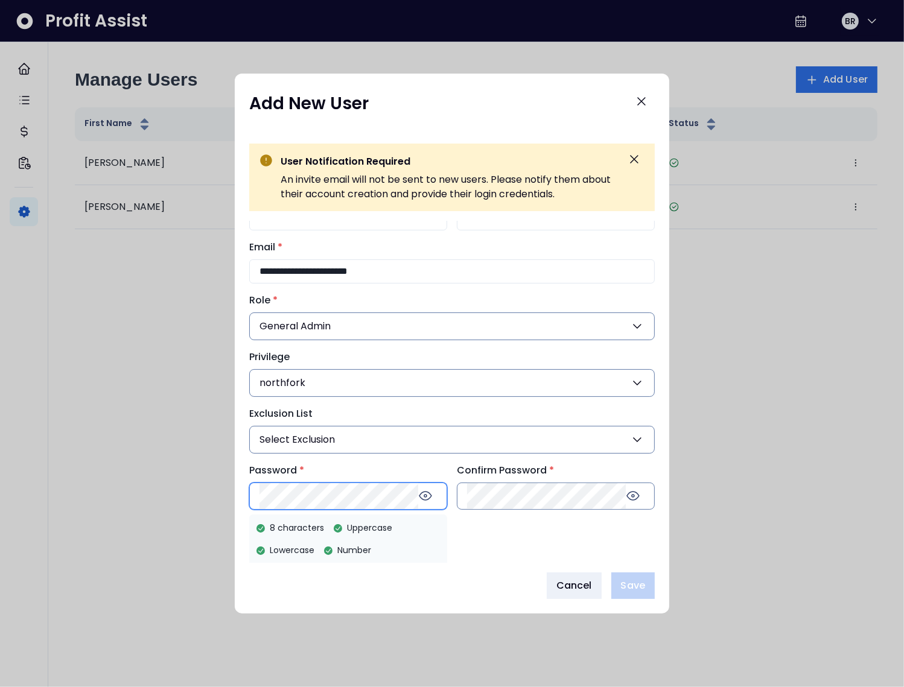
click at [276, 510] on div "Password * 8 characters Uppercase Lowercase Number" at bounding box center [348, 486] width 198 height 47
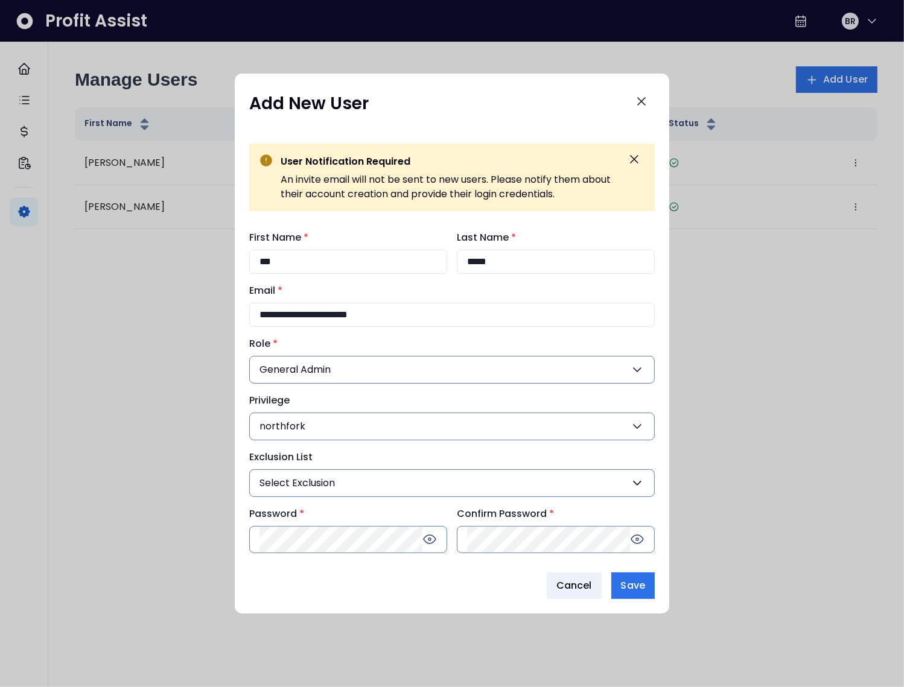
click at [381, 562] on div "**********" at bounding box center [452, 392] width 434 height 343
click at [622, 589] on span "Save" at bounding box center [633, 585] width 24 height 14
